Goal: Check status: Check status

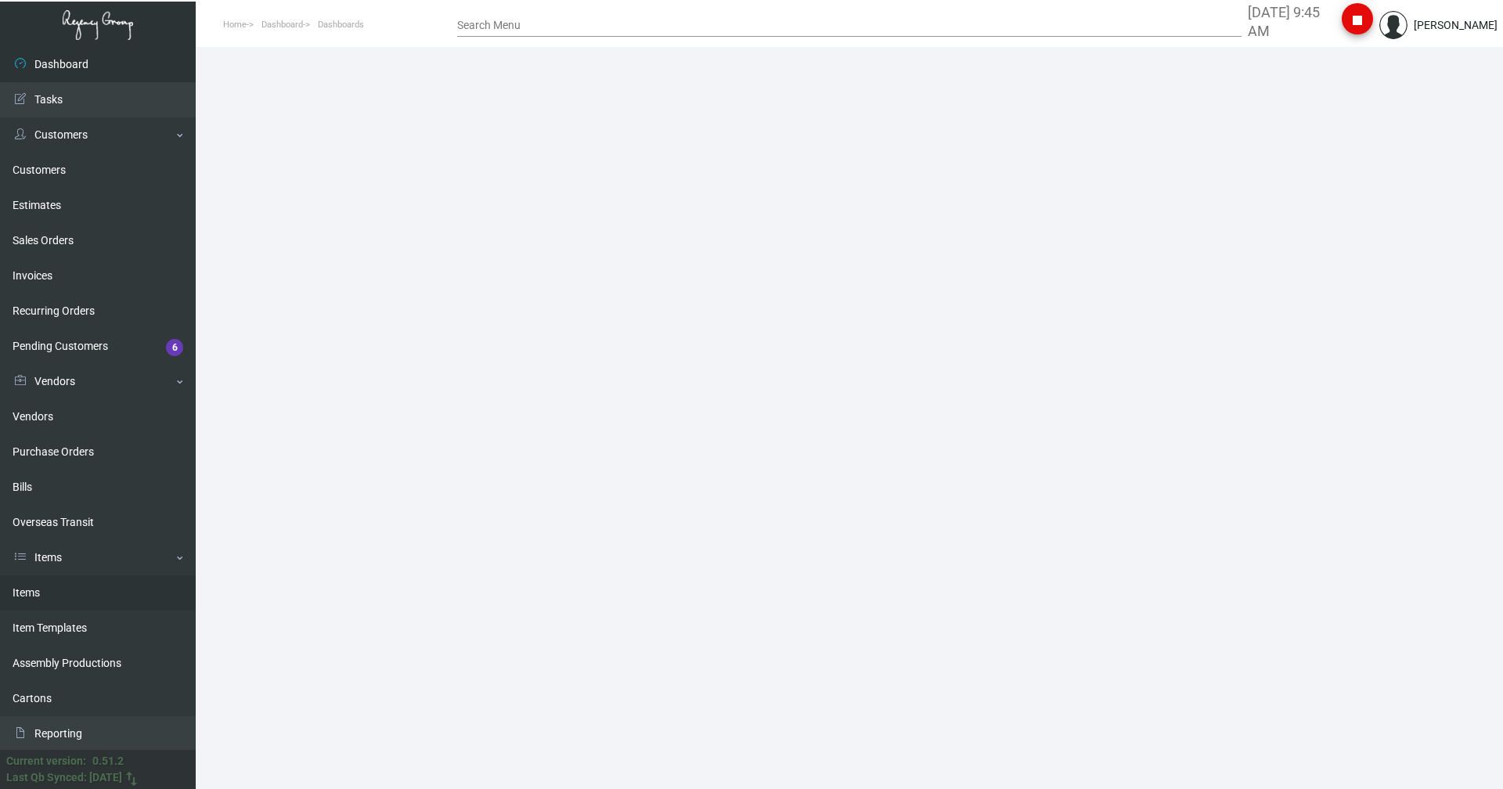
click at [64, 589] on link "Items" at bounding box center [98, 592] width 196 height 35
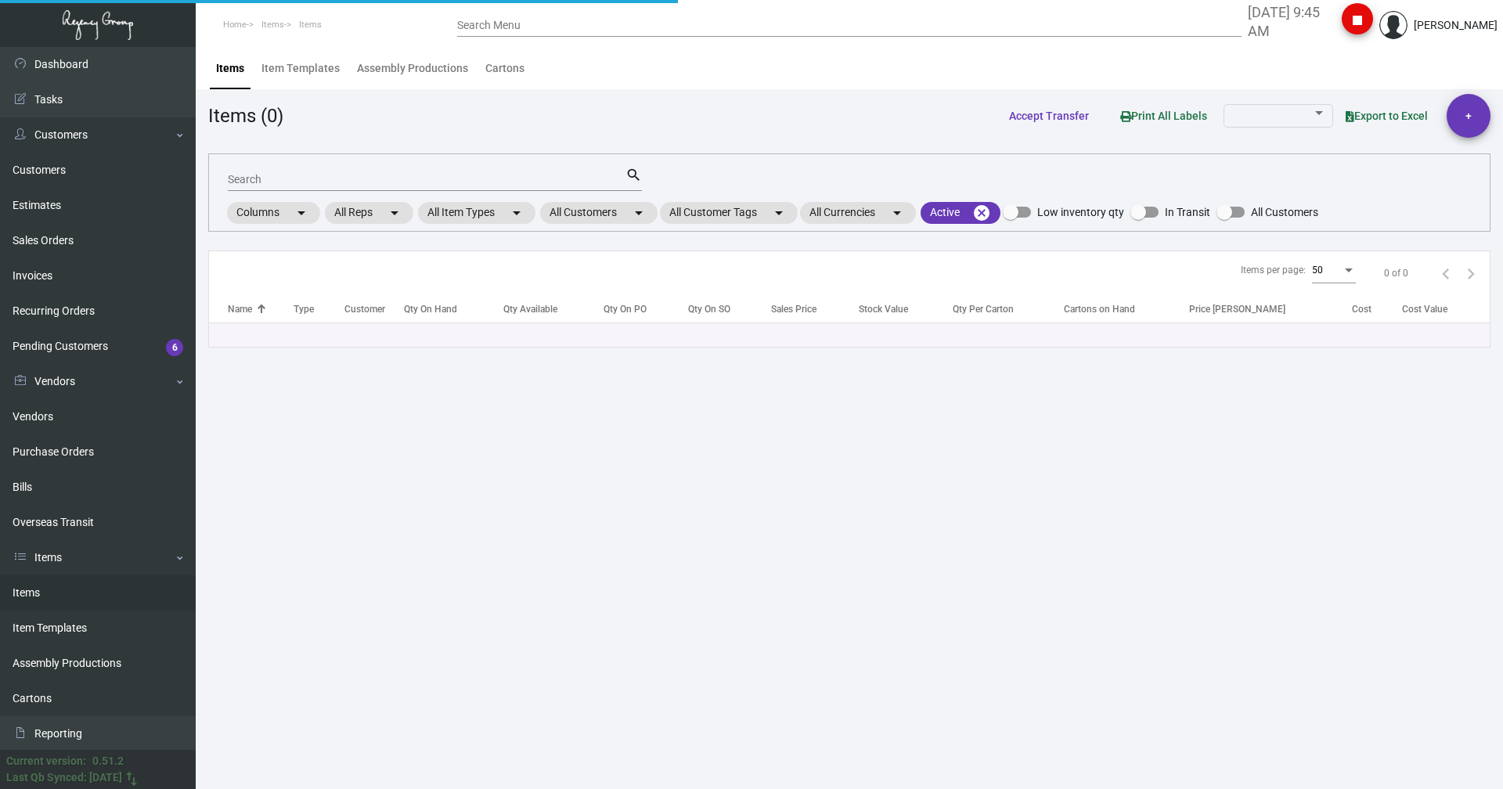
click at [265, 178] on input "Search" at bounding box center [427, 180] width 398 height 13
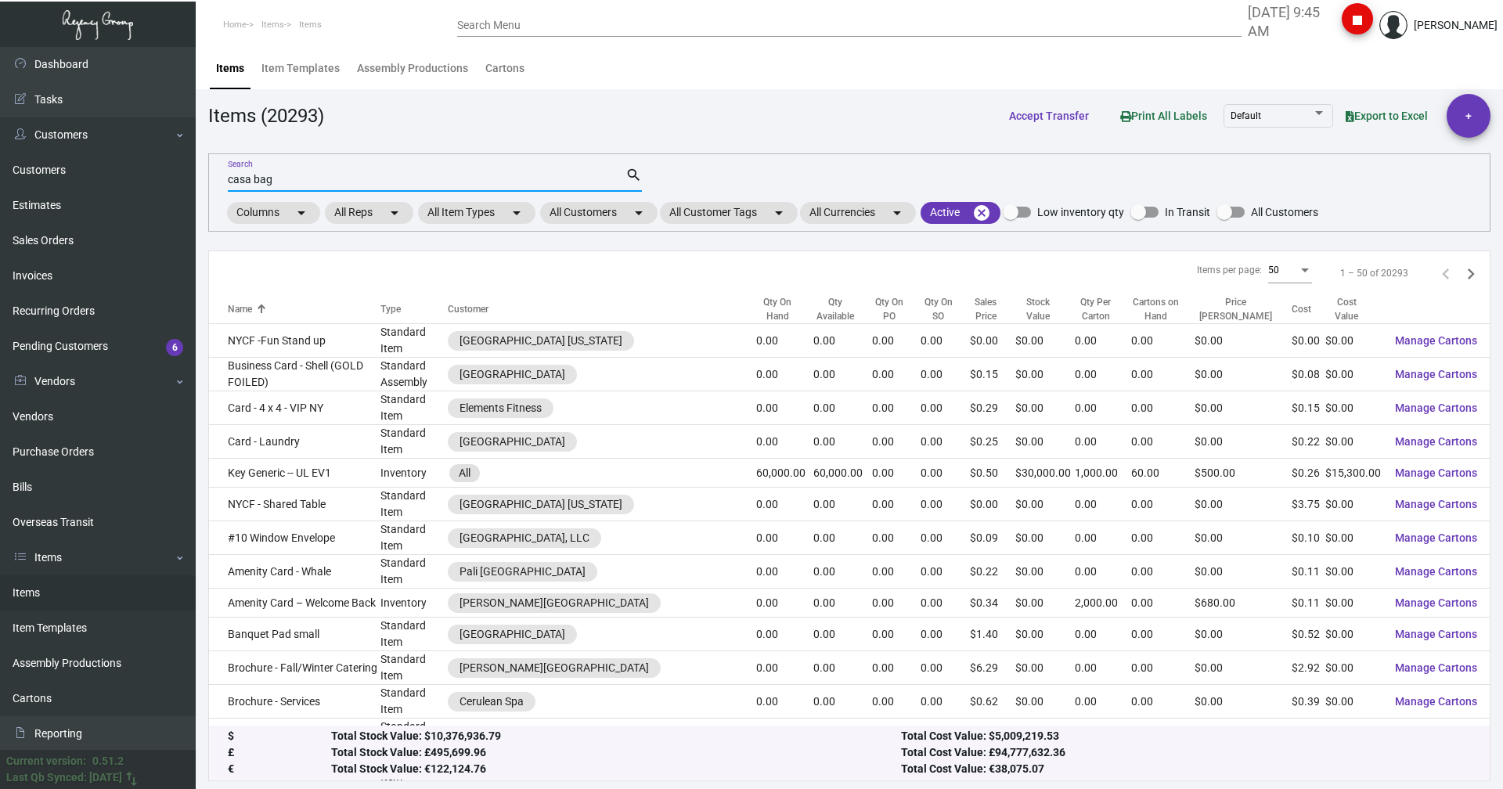
type input "casa bag"
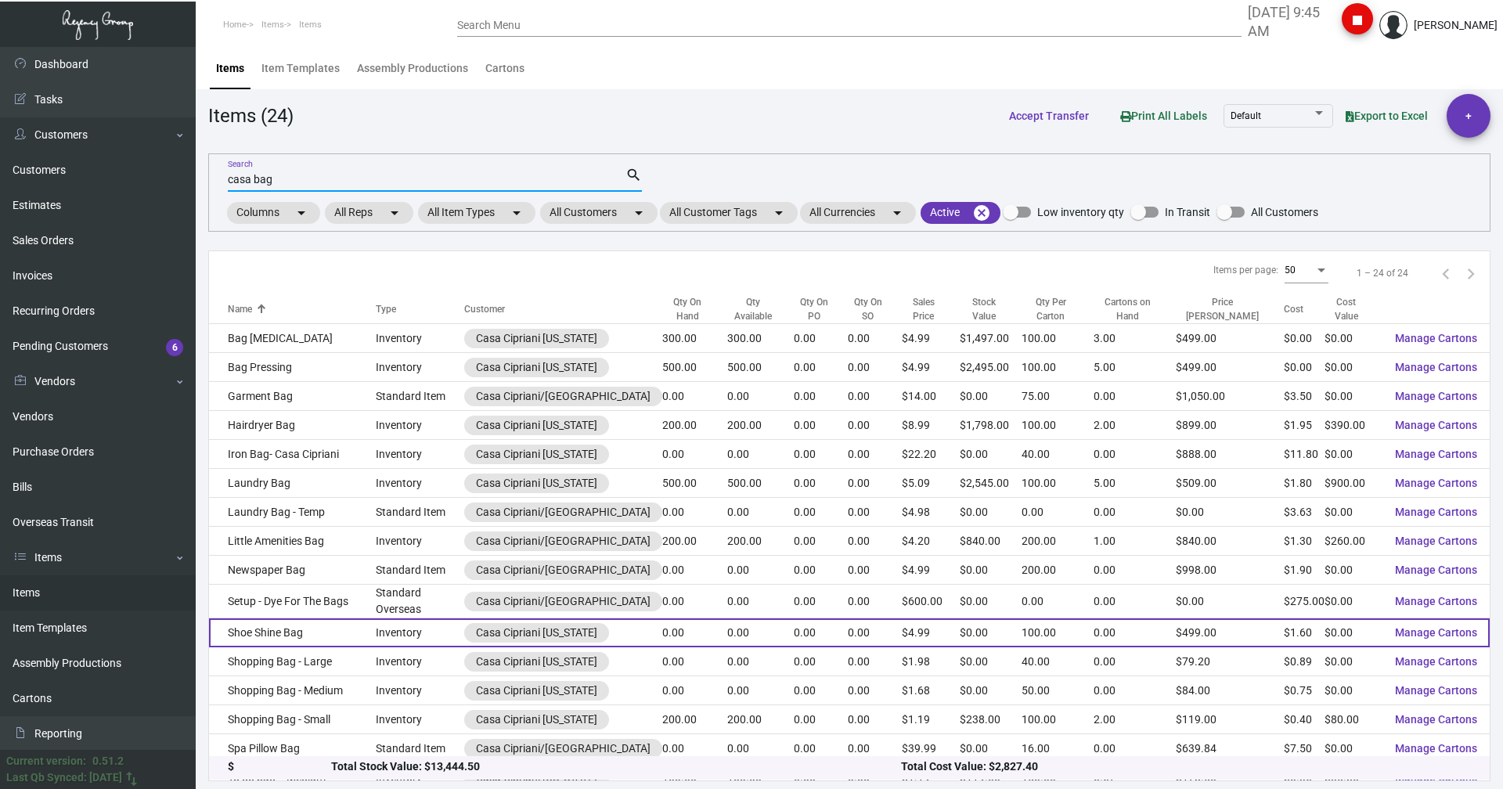
click at [297, 639] on td "Shoe Shine Bag" at bounding box center [292, 632] width 167 height 29
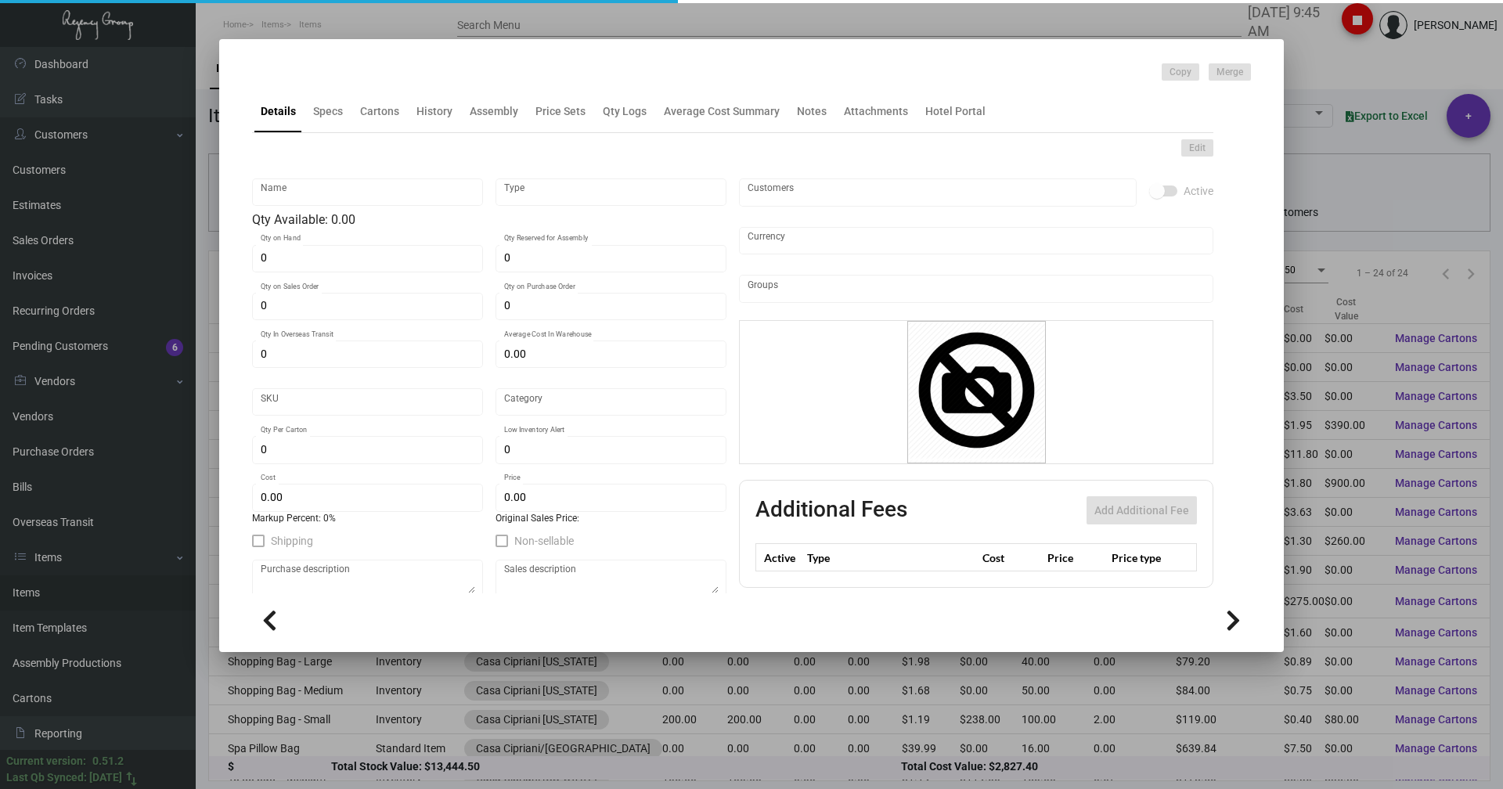
type input "Shoe Shine Bag"
type input "Inventory"
type input "$ 1.75"
type input "Standard"
type input "100"
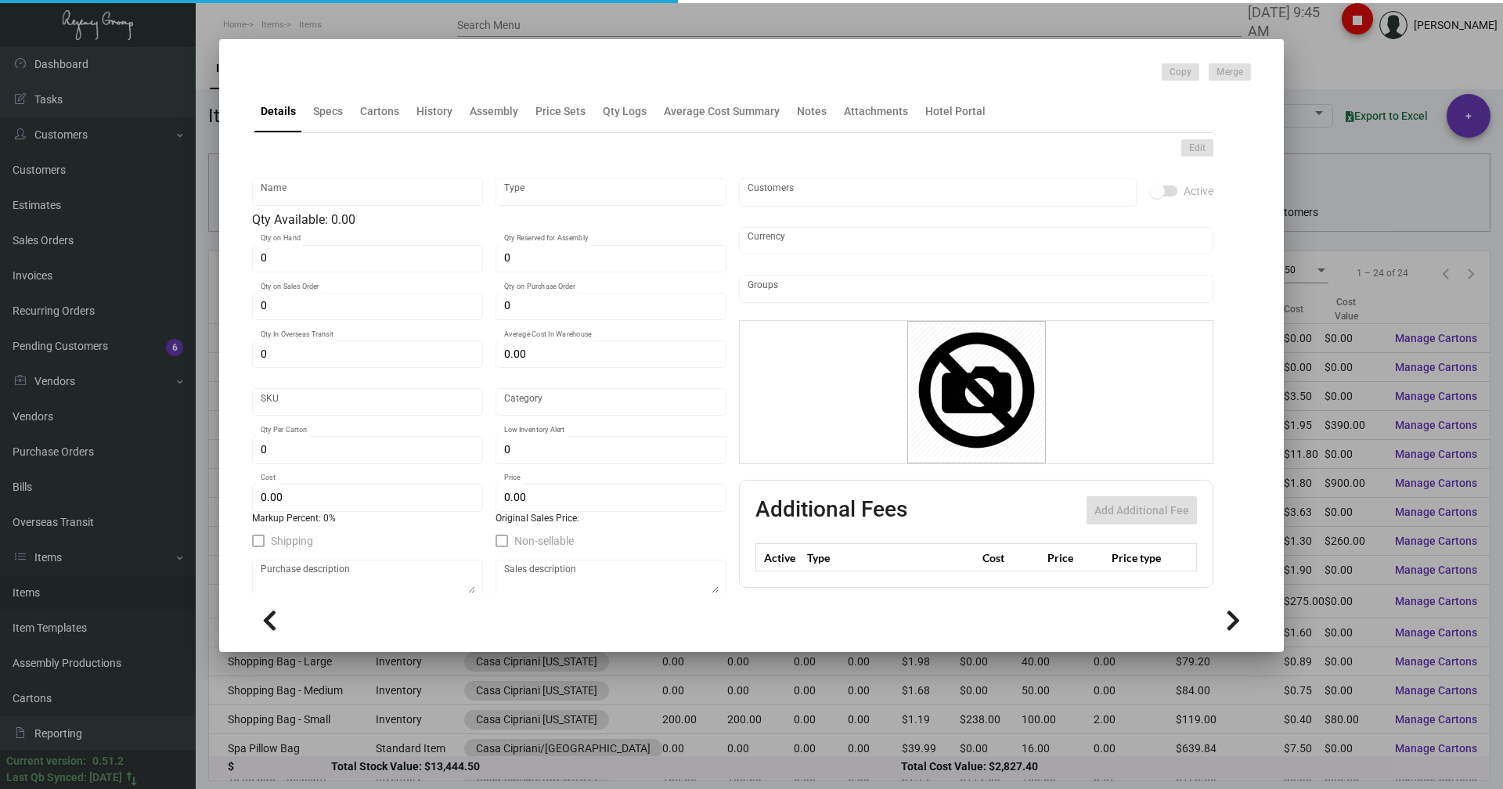
type input "$ 1.60"
type input "$ 4.99"
checkbox input "true"
type input "United States Dollar $"
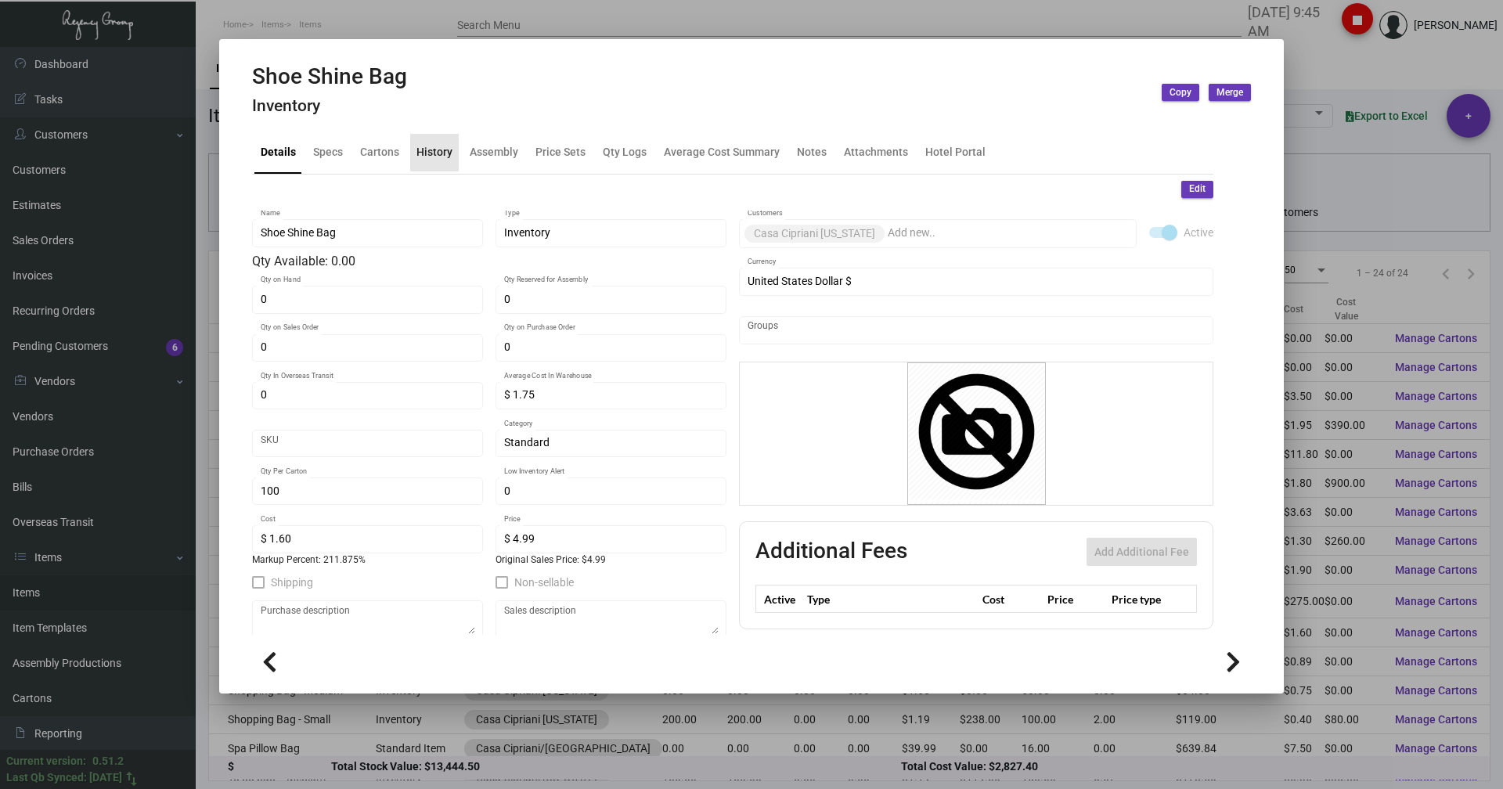
click at [441, 155] on div "History" at bounding box center [434, 152] width 36 height 16
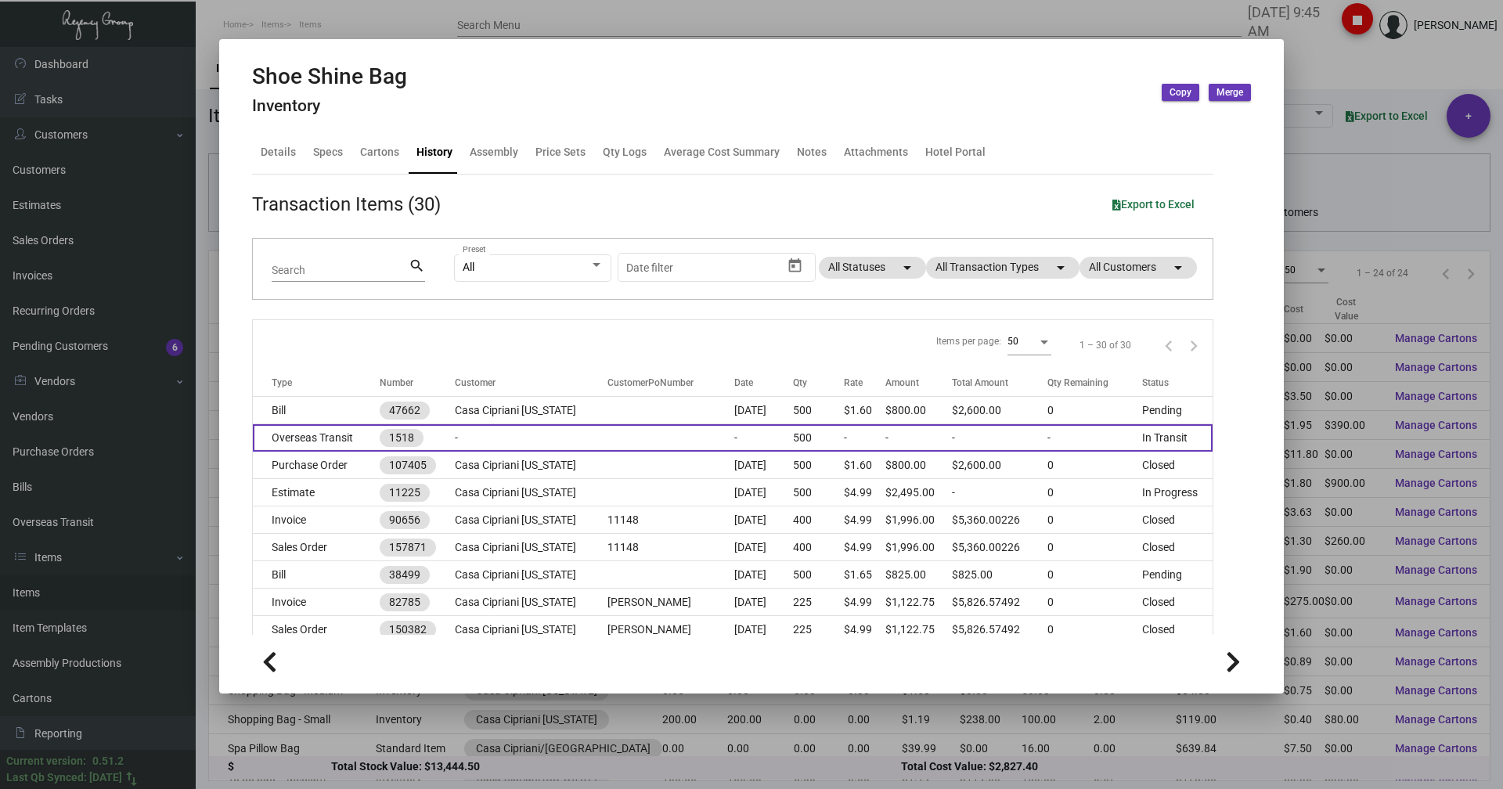
click at [298, 433] on td "Overseas Transit" at bounding box center [316, 437] width 127 height 27
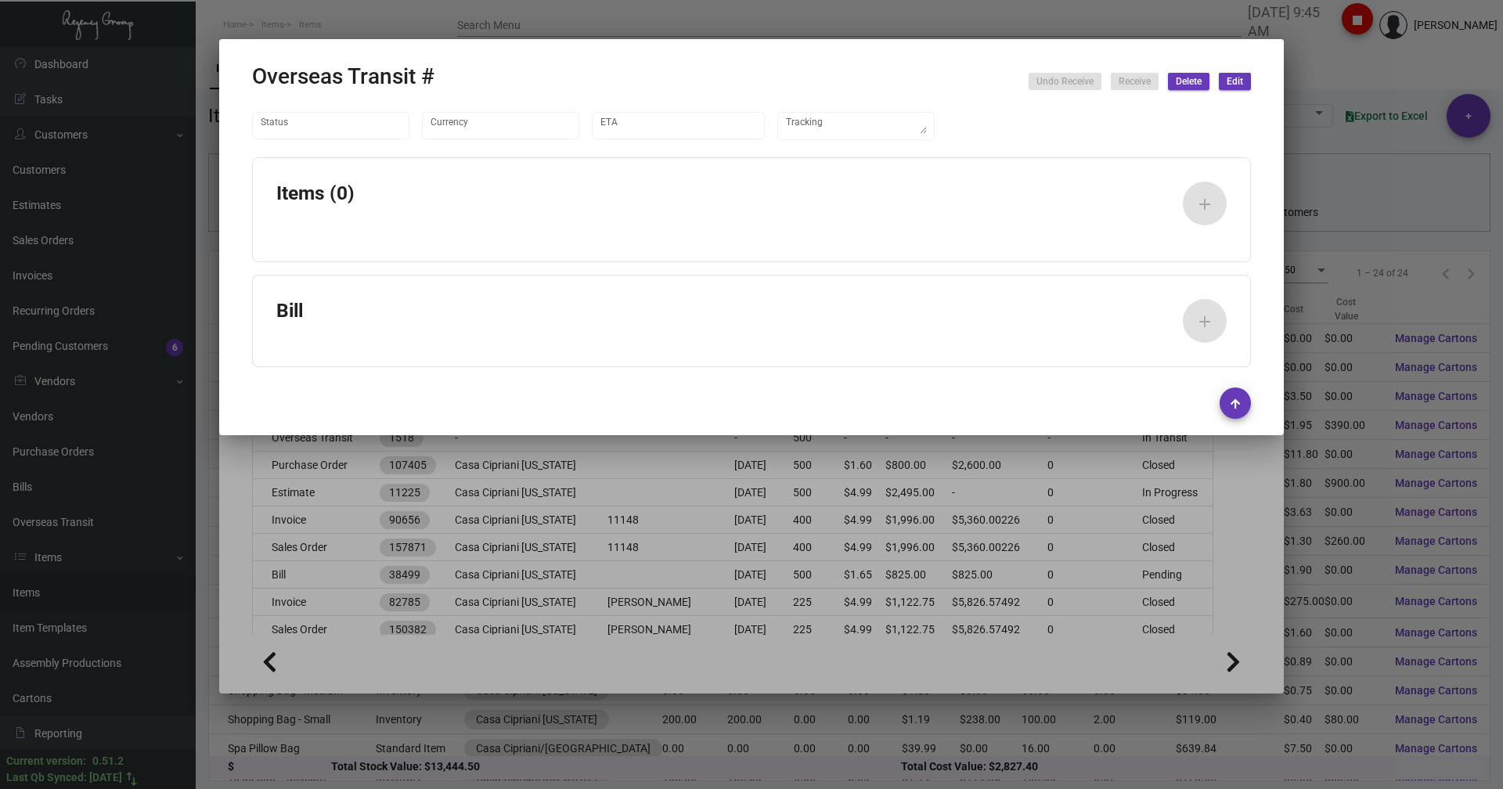
type input "United States Dollar $"
type input "[DATE]"
type textarea "Container#ZCSU6514183 - ID#738019"
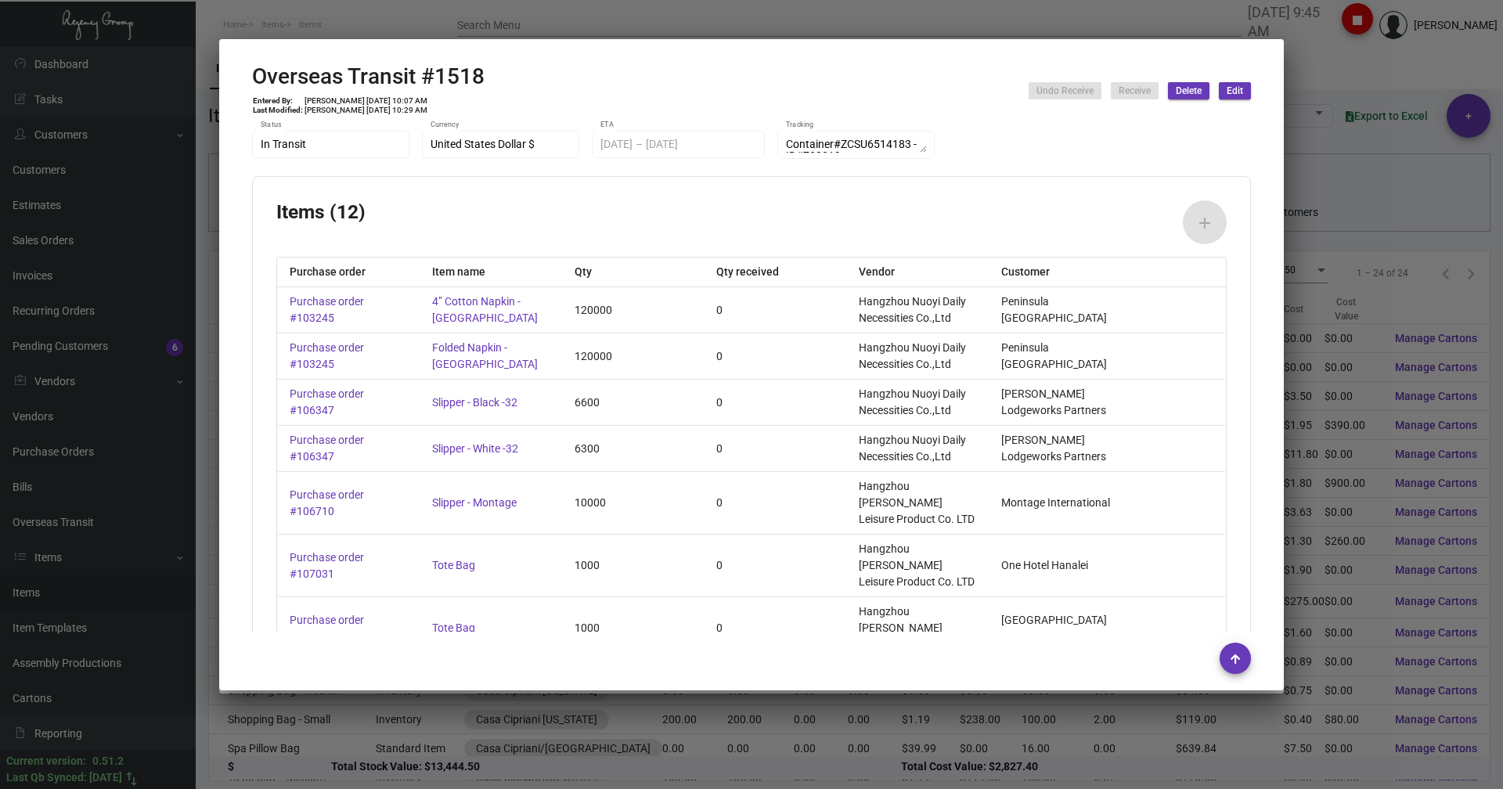
click at [335, 34] on div at bounding box center [751, 394] width 1503 height 789
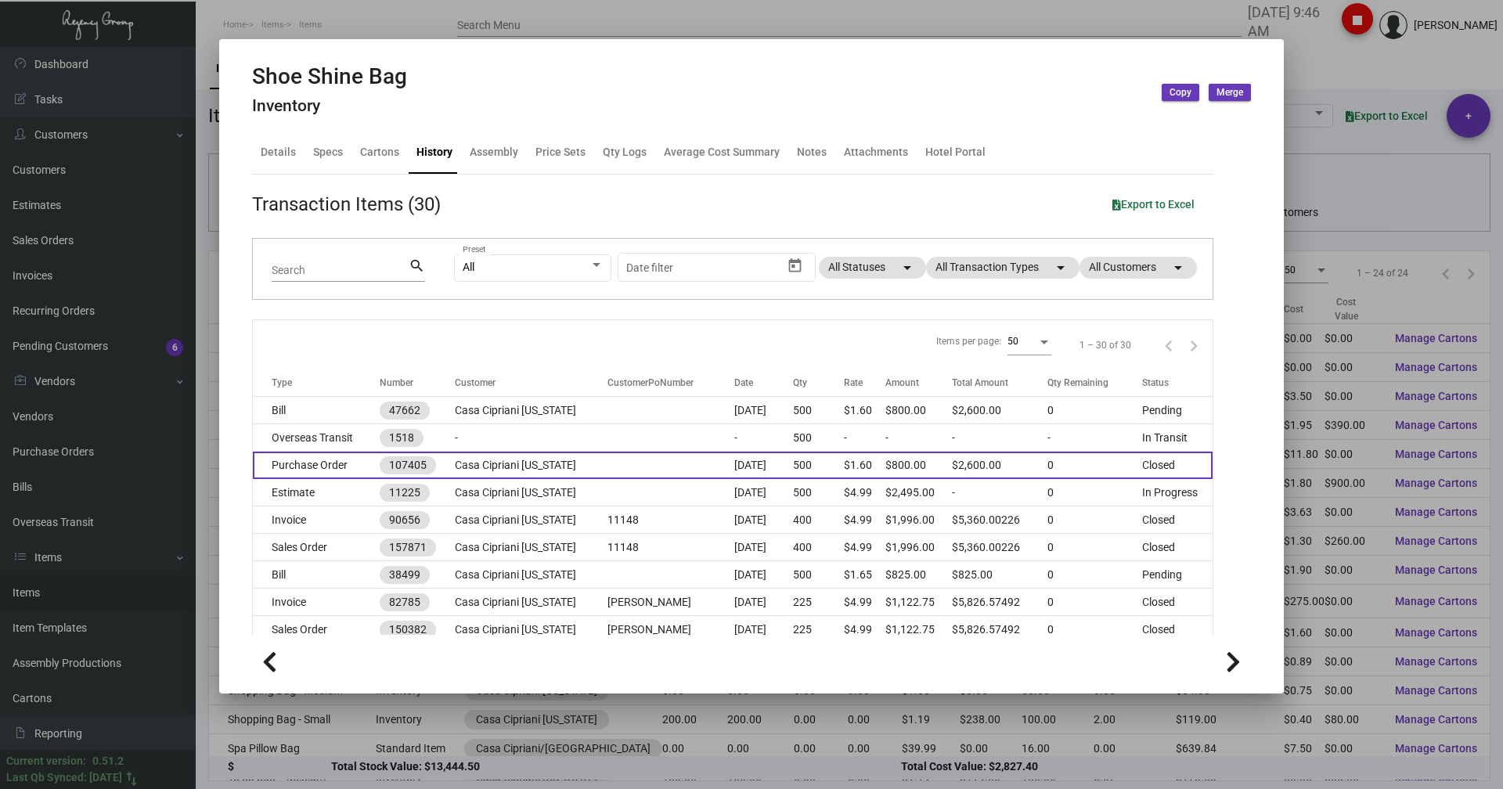
click at [326, 467] on td "Purchase Order" at bounding box center [316, 465] width 127 height 27
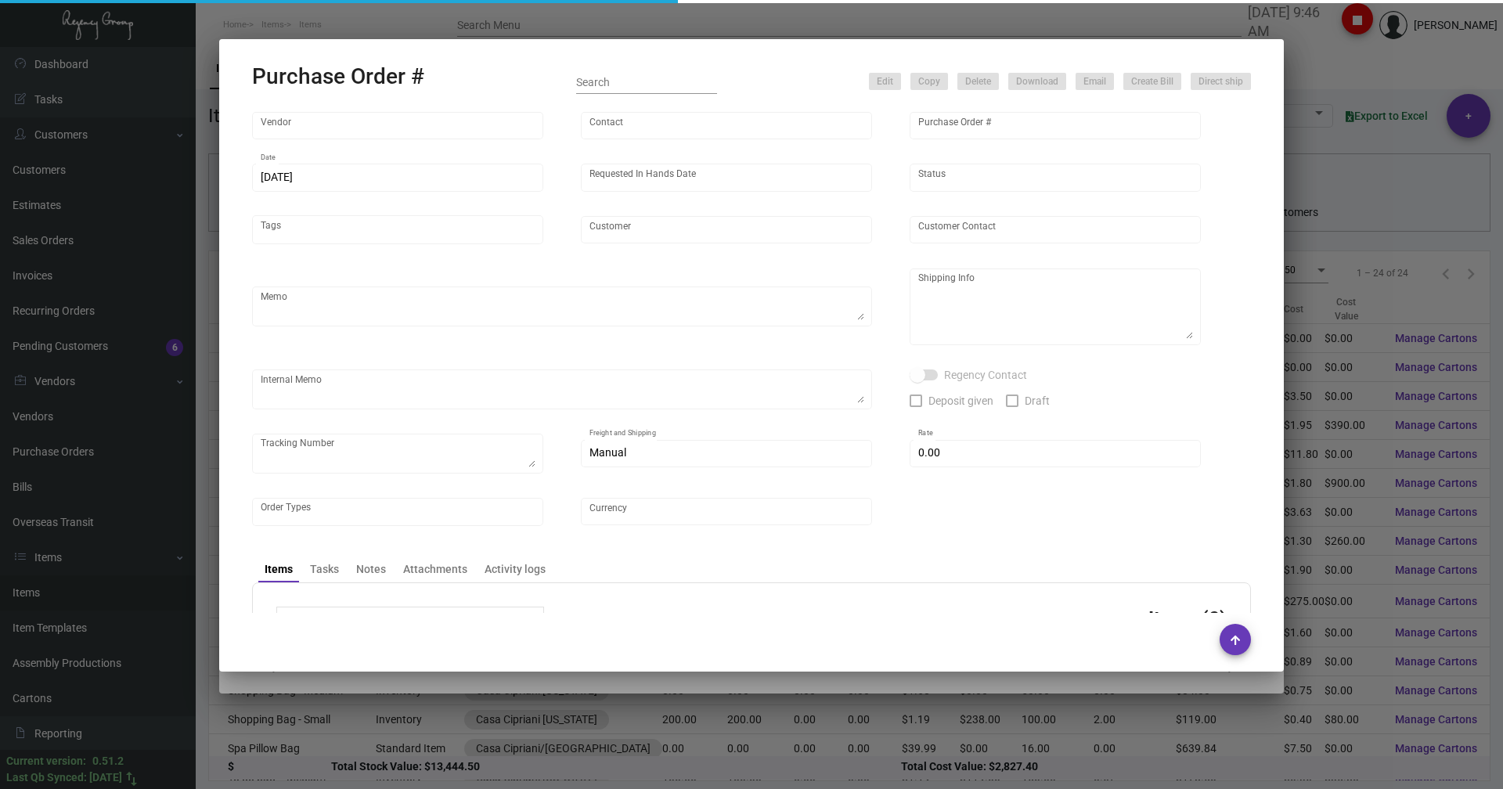
type input "Hangzhou [PERSON_NAME] Leisure Product Co. LTD"
type input "[PERSON_NAME]"
type input "107405"
type input "[DATE]"
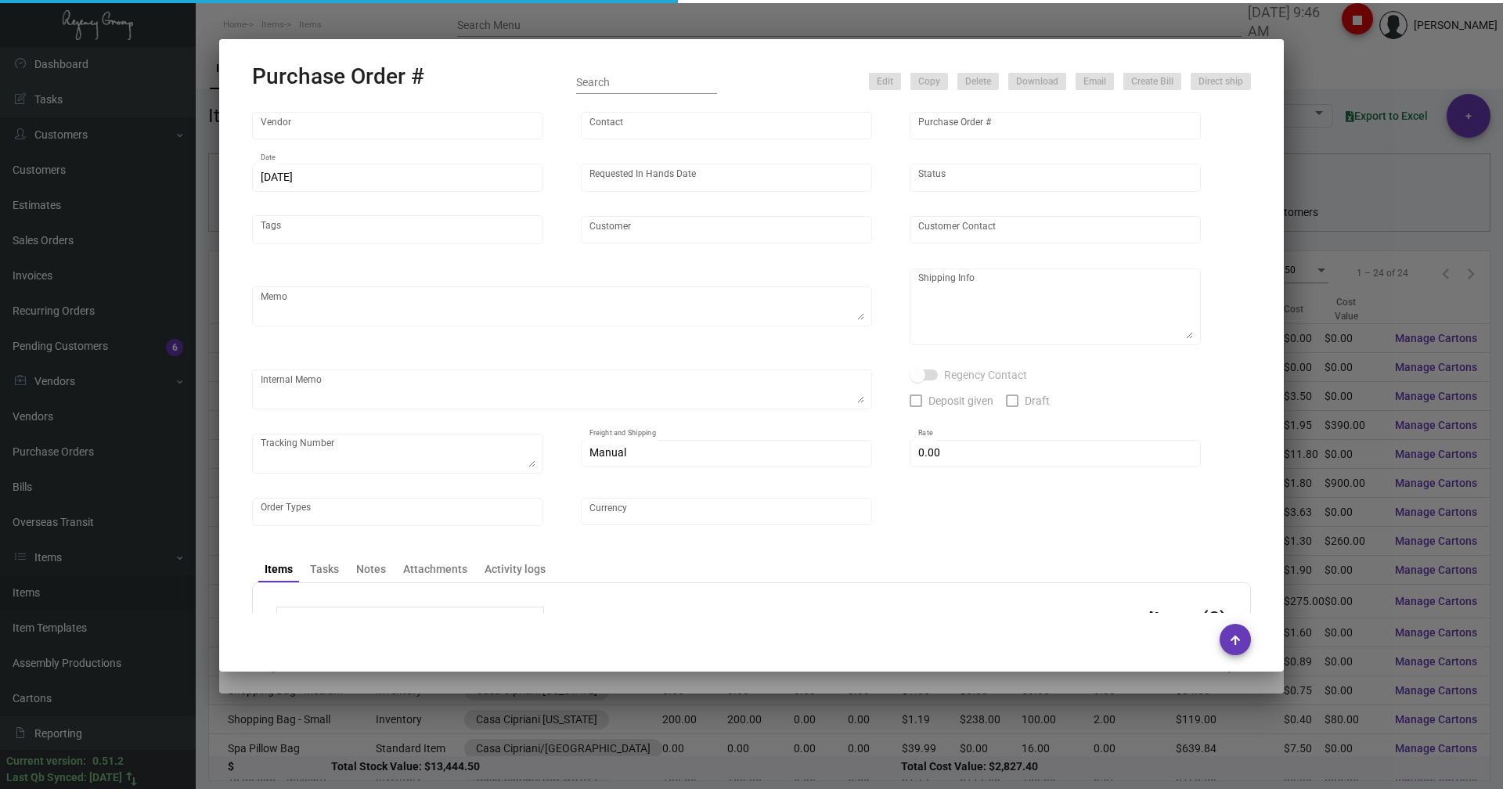
type input "Casa Cipriani [US_STATE]"
type textarea "Please ship by boat to our NJ warehouse."
type textarea "Regency Group NJ - [PERSON_NAME] [STREET_ADDRESS]"
checkbox input "true"
type input "$ 0.00"
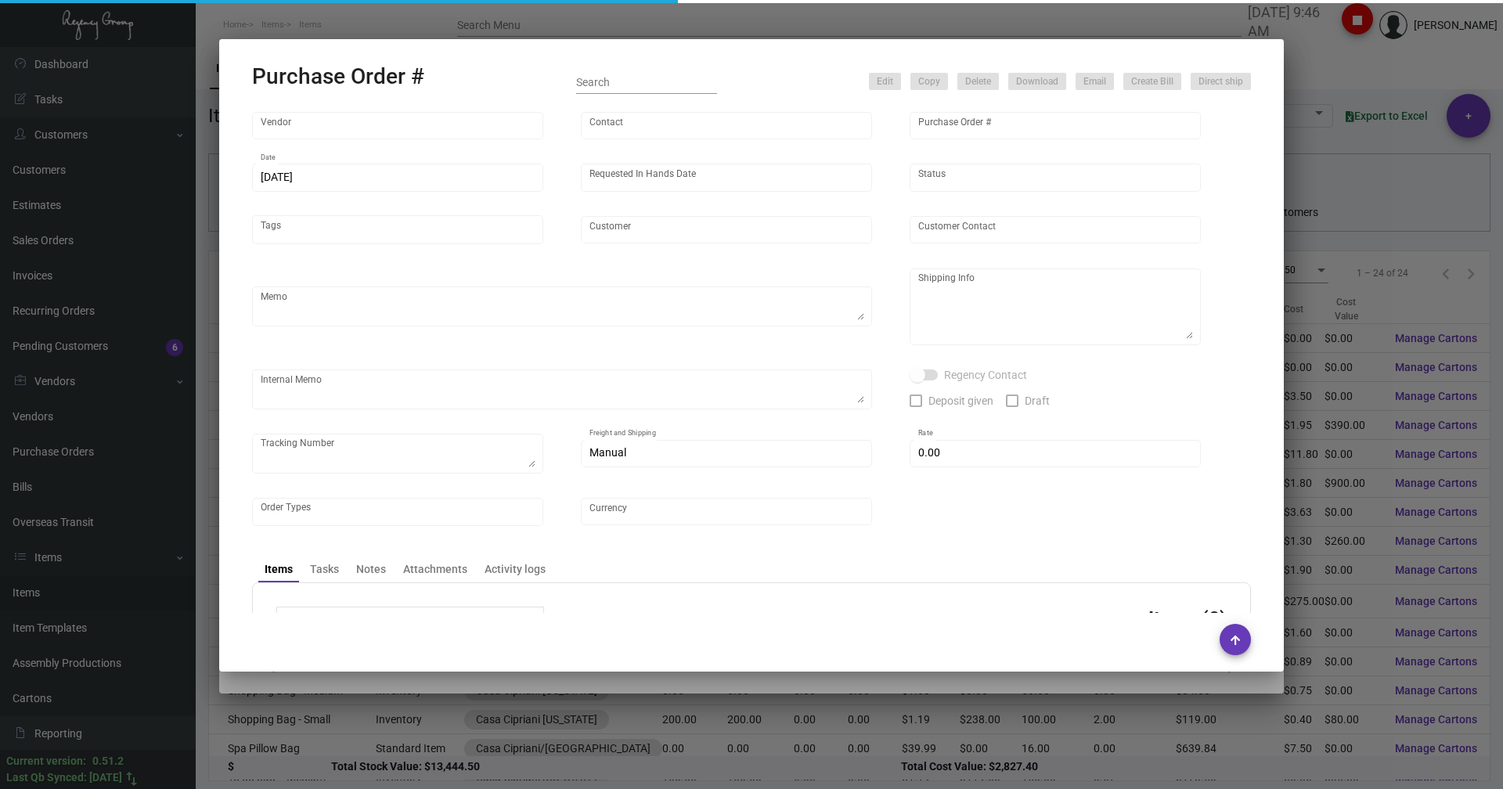
type input "United States Dollar $"
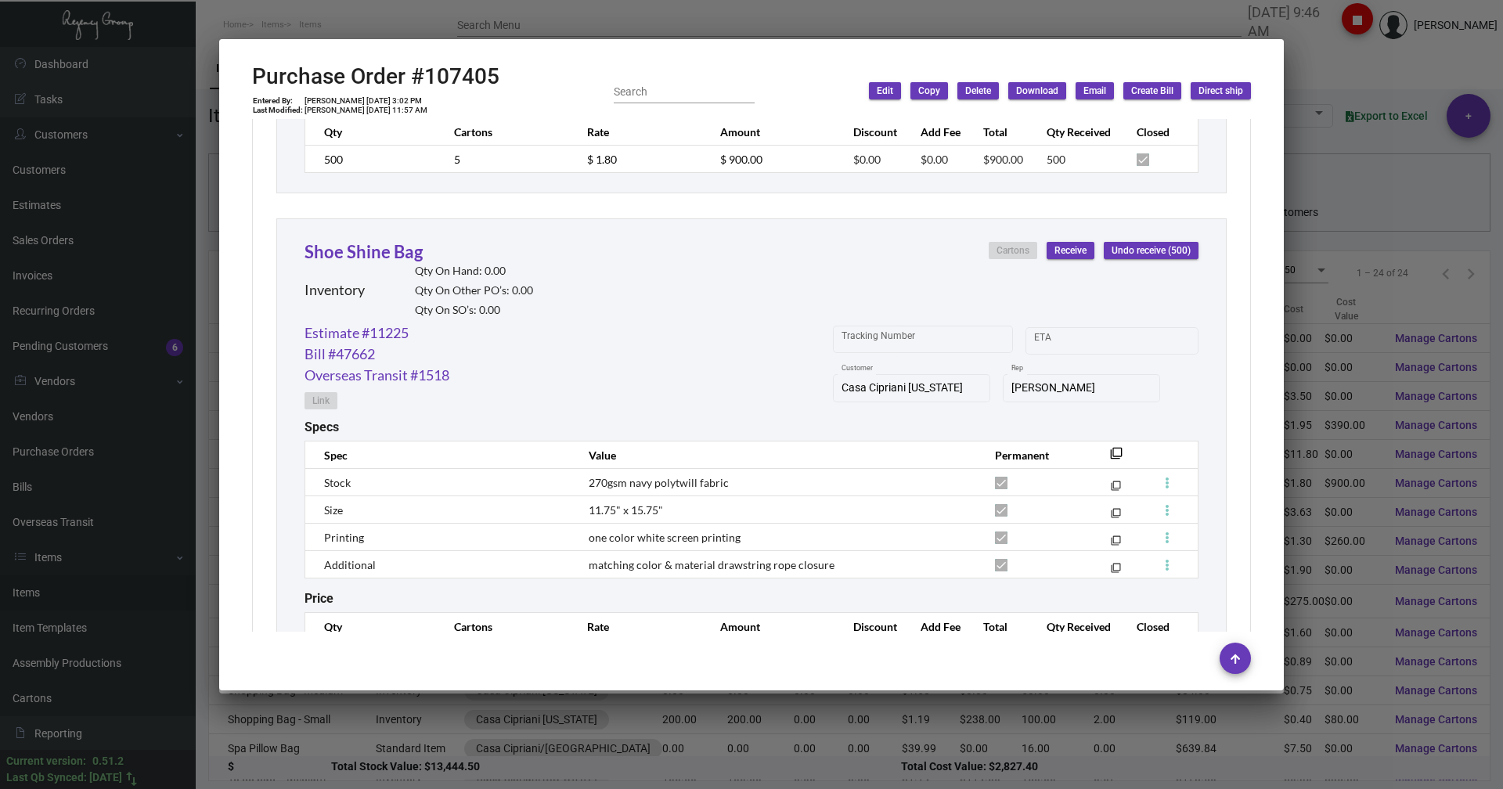
scroll to position [1115, 0]
